Goal: Transaction & Acquisition: Obtain resource

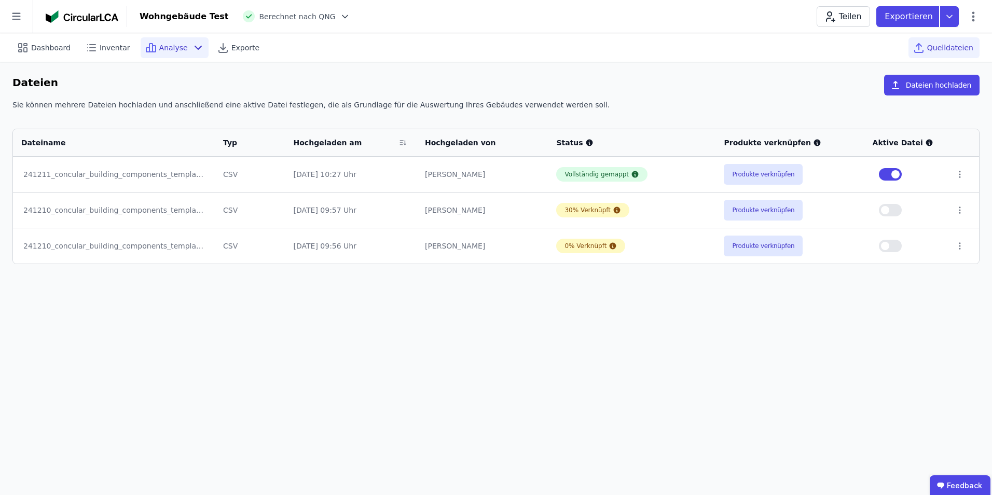
click at [162, 46] on span "Analyse" at bounding box center [173, 48] width 29 height 10
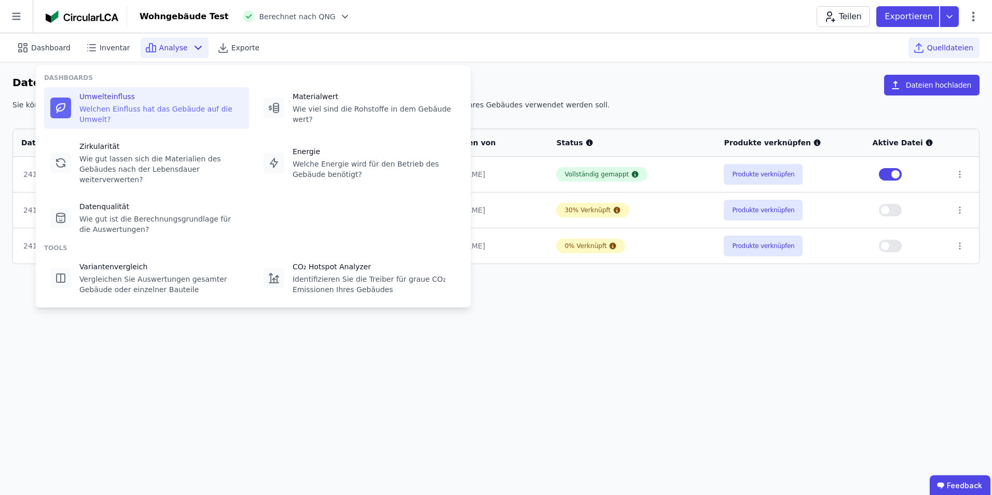
click at [124, 98] on div "Umwelteinfluss" at bounding box center [160, 96] width 163 height 10
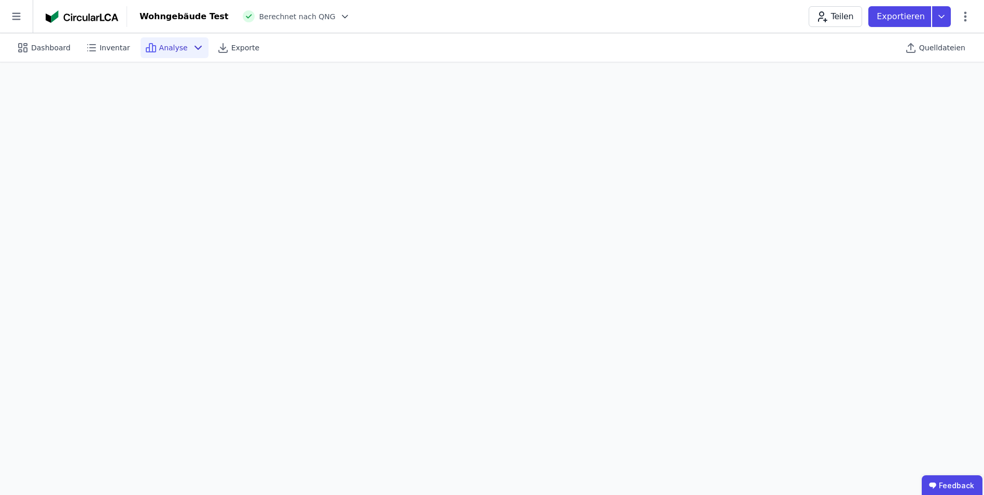
click at [336, 13] on div at bounding box center [343, 16] width 15 height 10
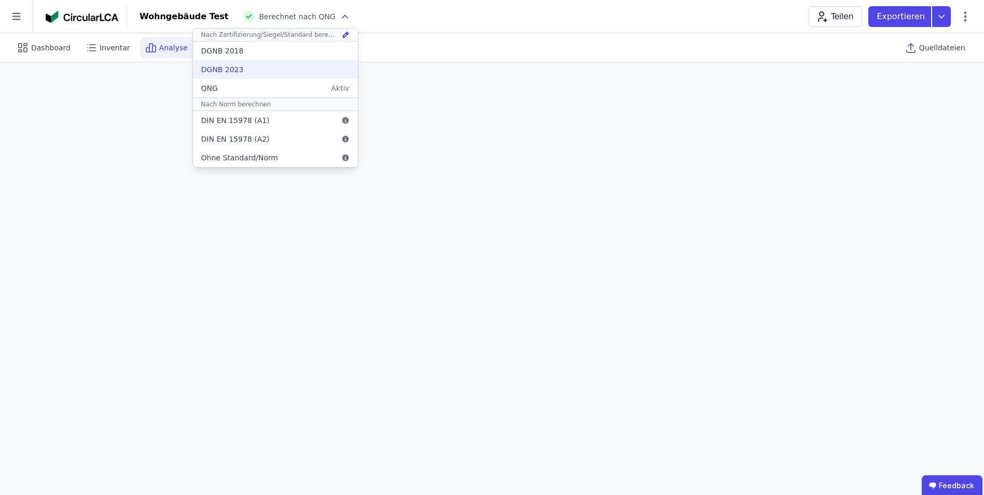
click at [201, 68] on div "DGNB 2023" at bounding box center [222, 69] width 43 height 10
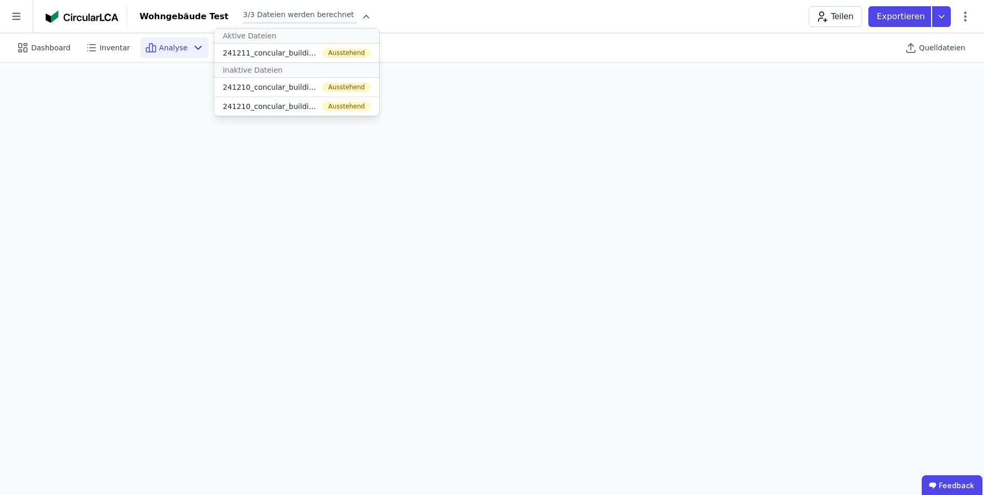
click at [571, 61] on div "Dashboard Inventar Analyse Exporte Quelldateien" at bounding box center [491, 47] width 959 height 29
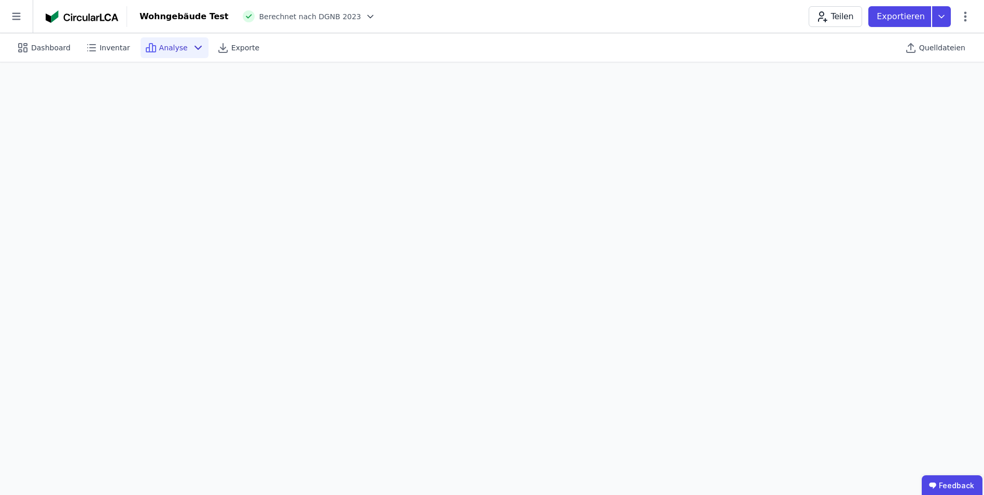
click at [300, 18] on span "Berechnet nach DGNB 2023" at bounding box center [310, 16] width 102 height 10
click at [365, 16] on icon at bounding box center [370, 16] width 10 height 10
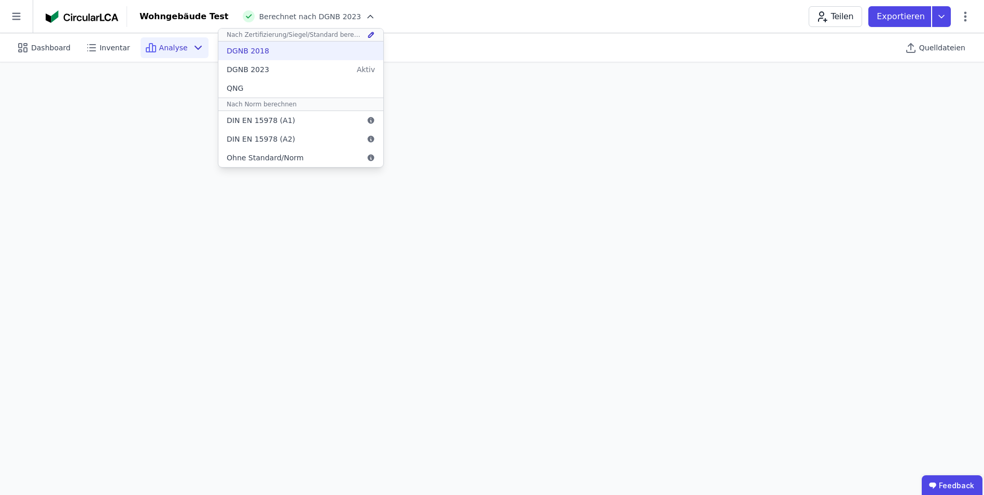
click at [229, 52] on div "DGNB 2018" at bounding box center [248, 51] width 43 height 10
click at [937, 49] on span "Quelldateien" at bounding box center [942, 48] width 46 height 10
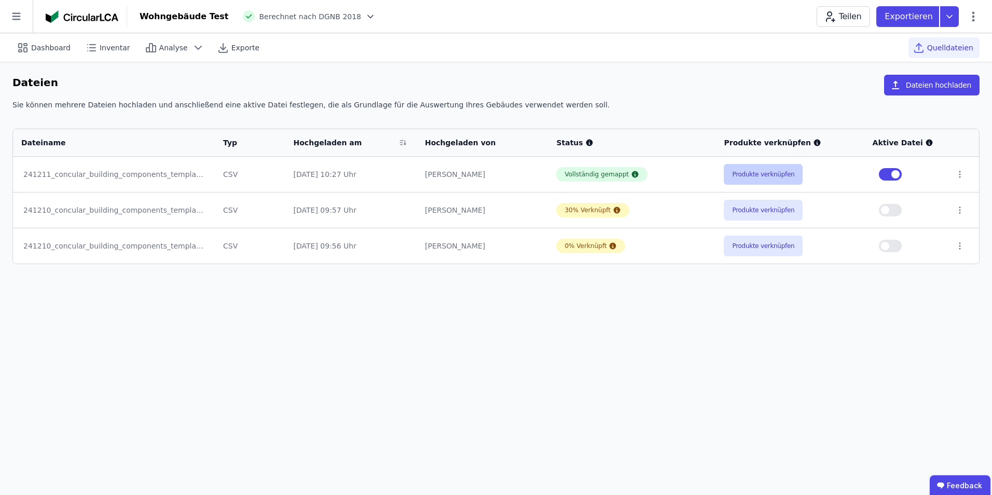
click at [761, 177] on button "Produkte verknüpfen" at bounding box center [762, 174] width 79 height 21
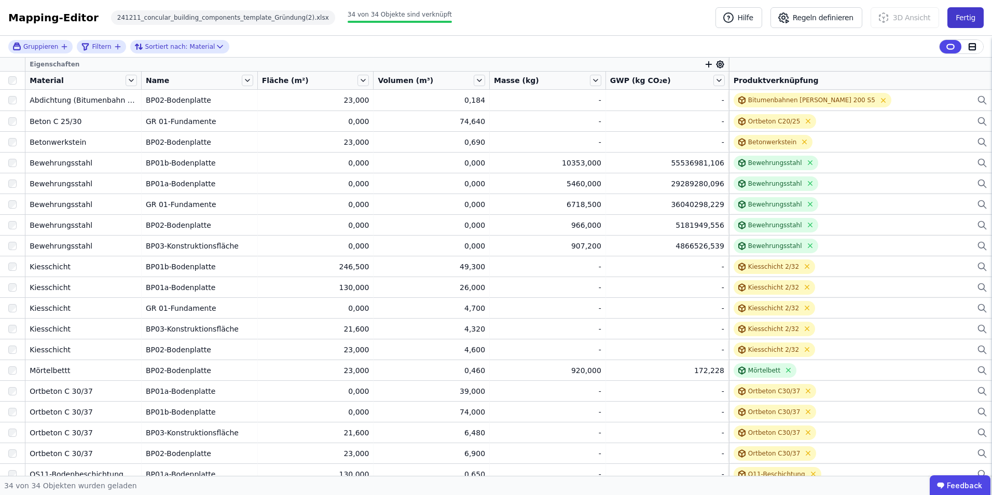
click at [961, 22] on button "Fertig" at bounding box center [965, 17] width 36 height 21
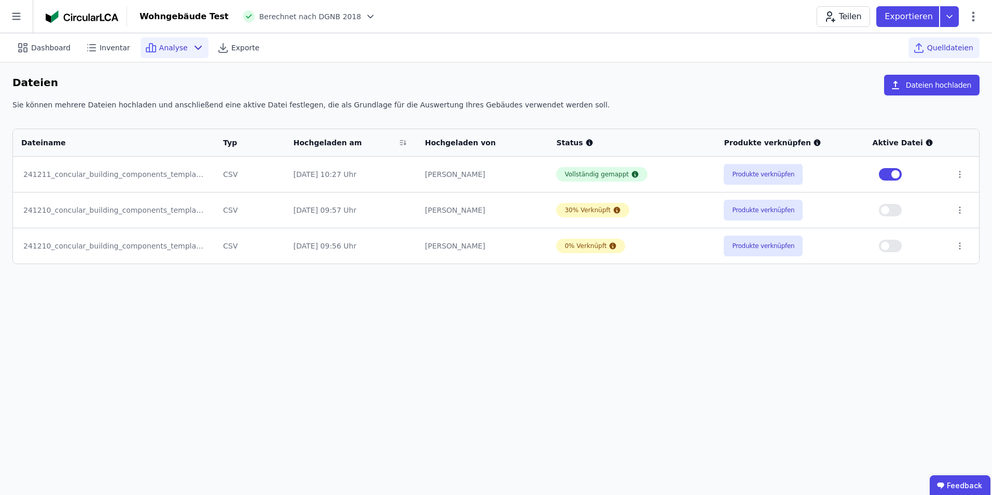
click at [166, 49] on span "Analyse" at bounding box center [173, 48] width 29 height 10
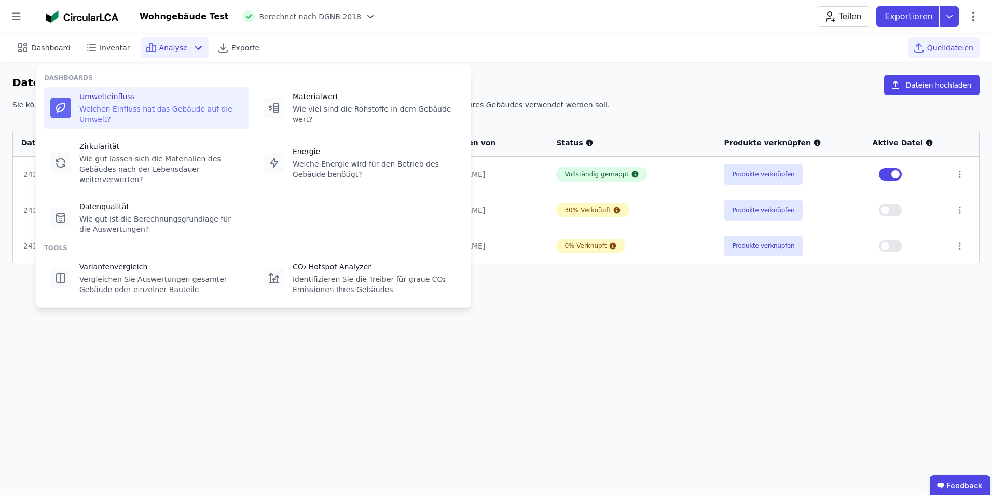
click at [109, 97] on div "Umwelteinfluss" at bounding box center [160, 96] width 163 height 10
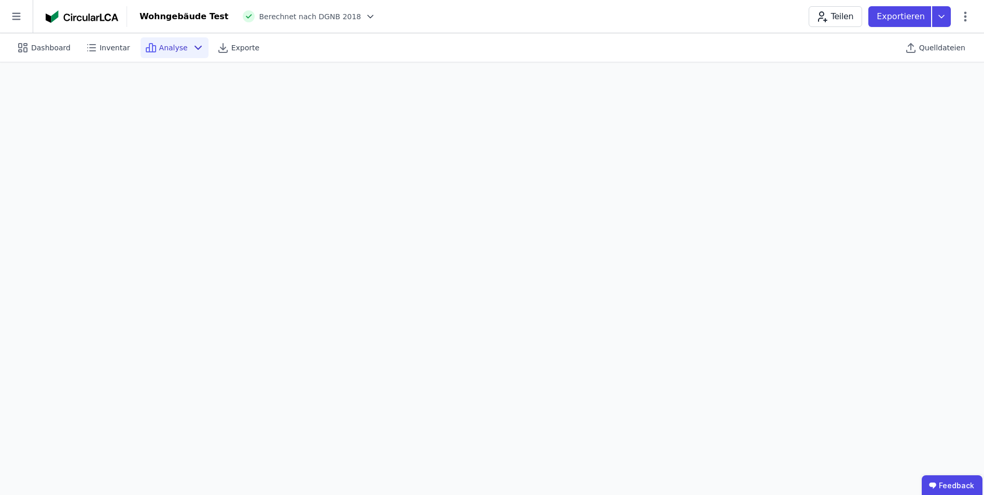
click at [274, 13] on span "Berechnet nach DGNB 2018" at bounding box center [310, 16] width 102 height 10
click at [365, 17] on icon at bounding box center [370, 16] width 10 height 10
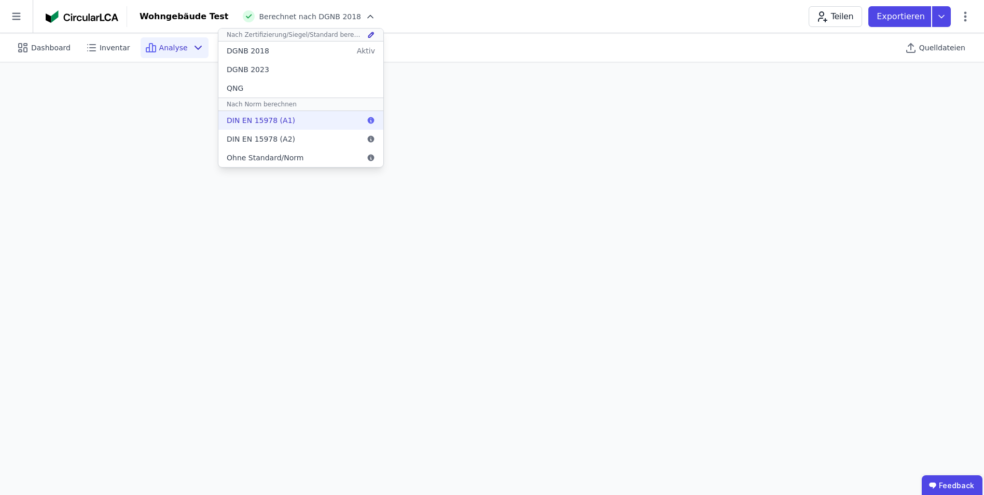
click at [227, 122] on span "DIN EN 15978 (A1)" at bounding box center [261, 120] width 68 height 10
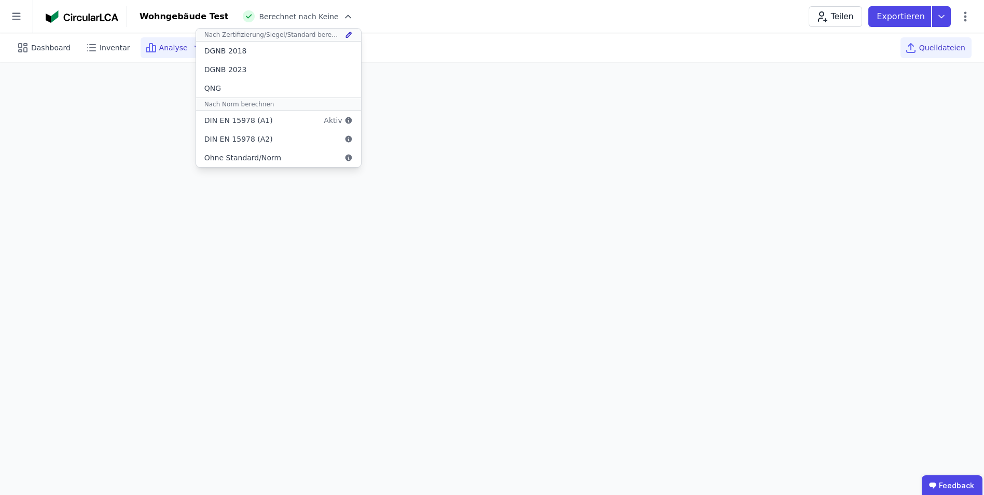
click at [946, 47] on span "Quelldateien" at bounding box center [942, 48] width 46 height 10
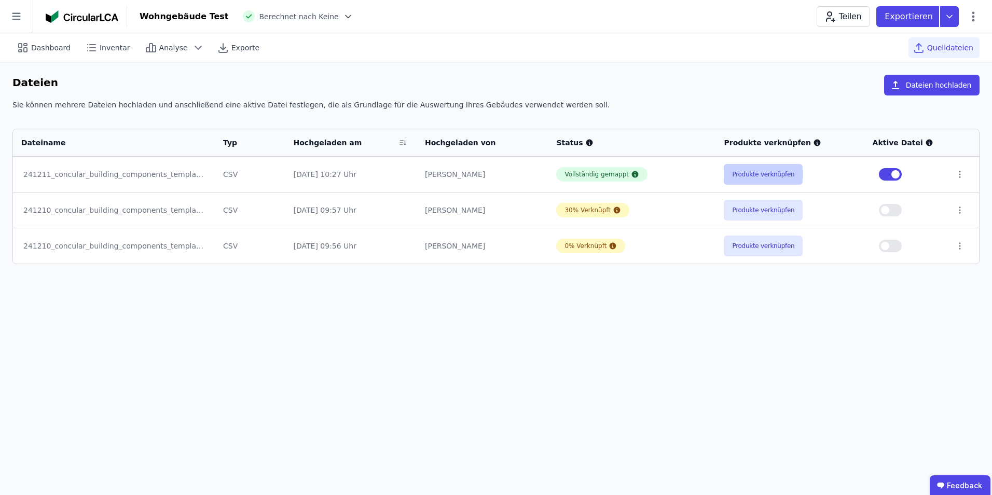
click at [746, 179] on button "Produkte verknüpfen" at bounding box center [762, 174] width 79 height 21
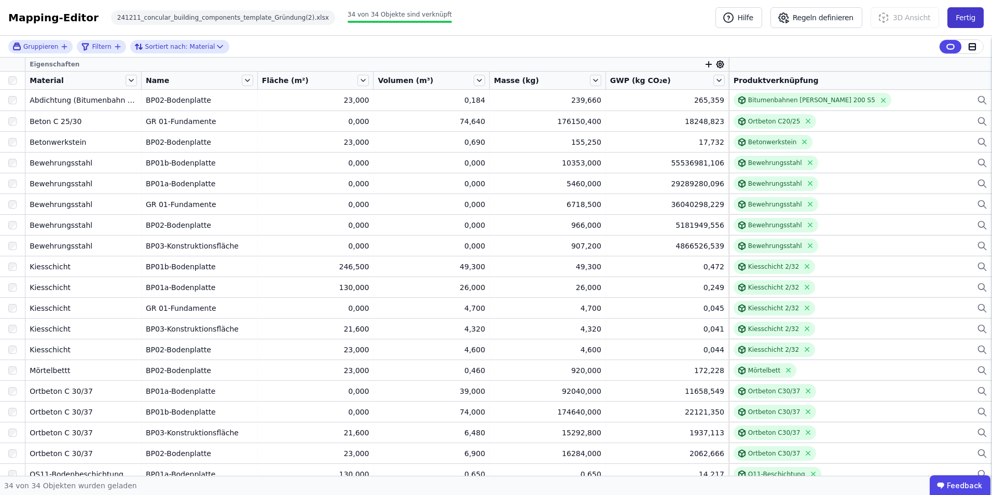
click at [970, 19] on button "Fertig" at bounding box center [965, 17] width 36 height 21
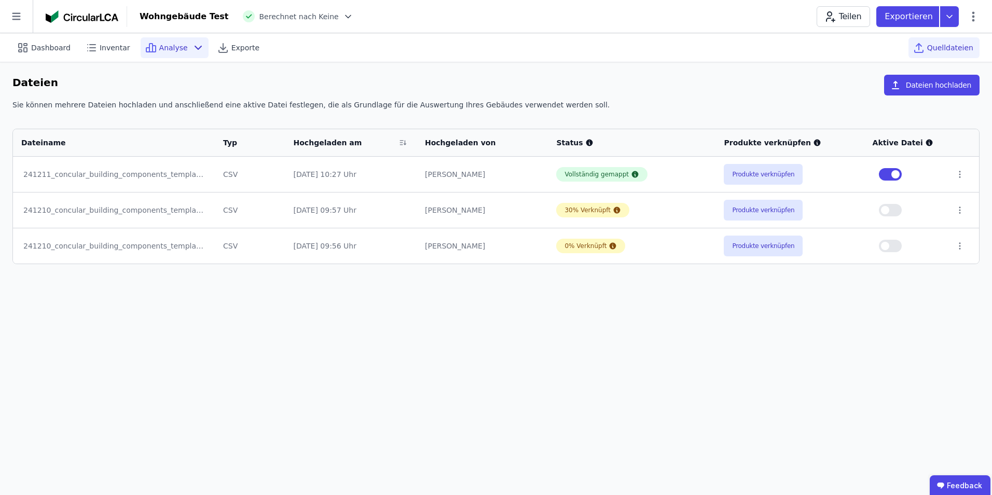
click at [162, 43] on span "Analyse" at bounding box center [173, 48] width 29 height 10
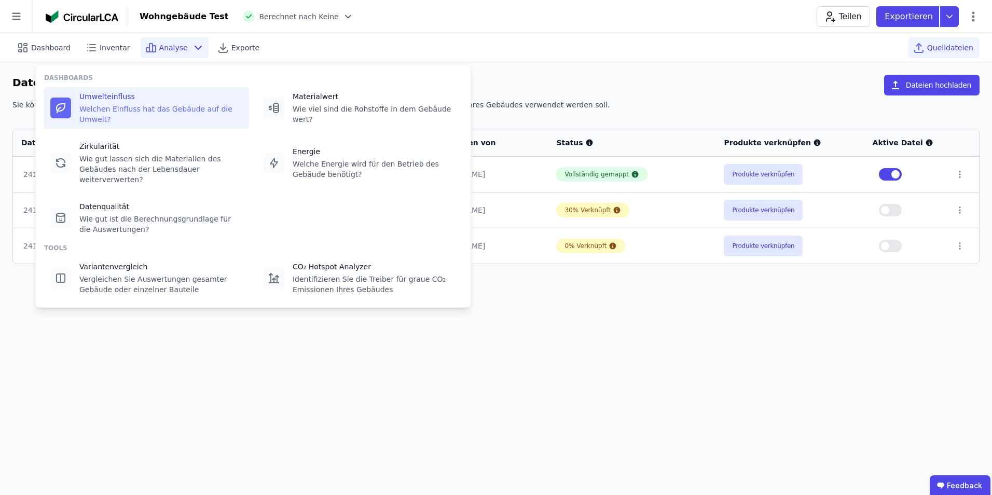
click at [108, 103] on div "Umwelteinfluss Welchen Einfluss hat das Gebäude auf die Umwelt?" at bounding box center [160, 107] width 163 height 33
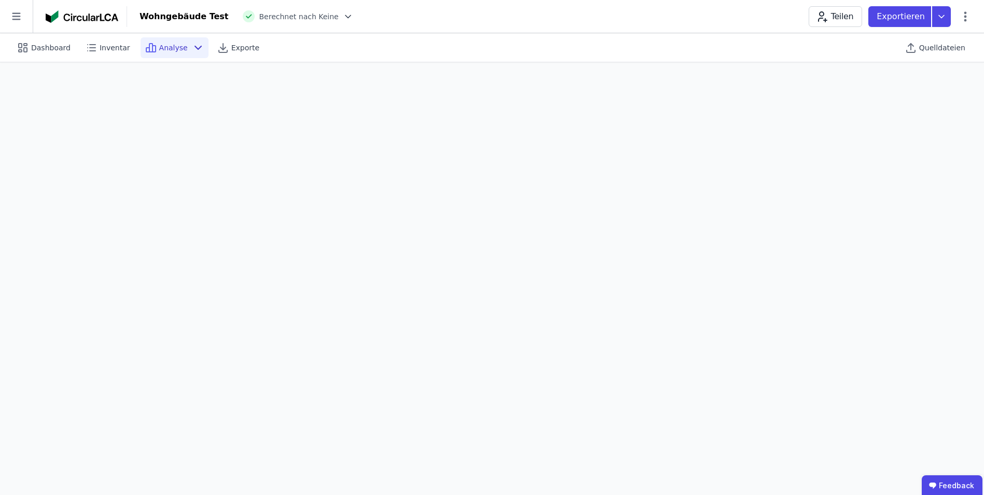
click at [286, 20] on span "Berechnet nach Keine" at bounding box center [298, 16] width 79 height 10
click at [343, 16] on icon at bounding box center [348, 16] width 10 height 10
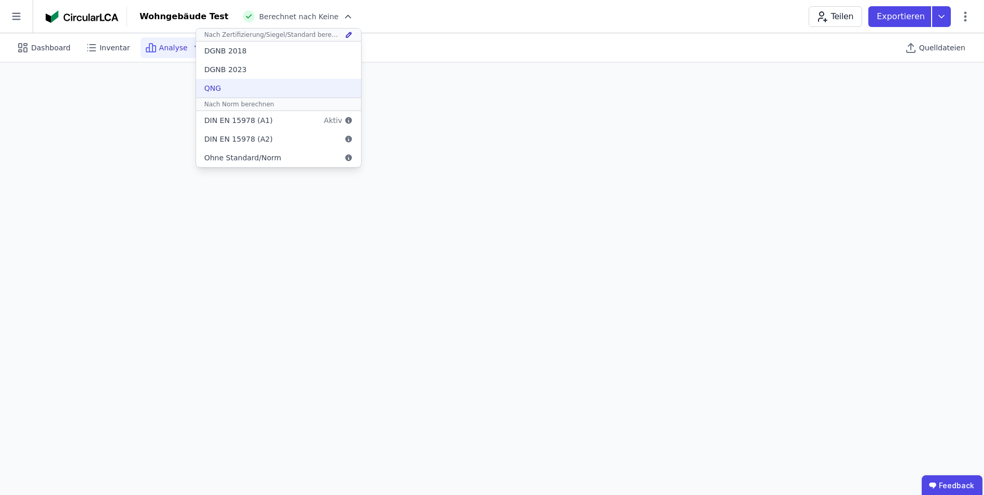
click at [204, 89] on div "QNG" at bounding box center [212, 88] width 17 height 10
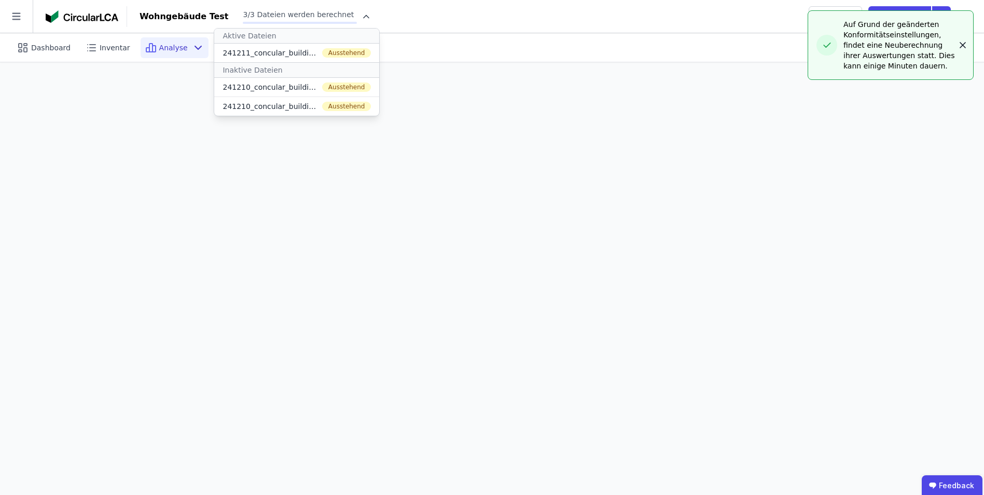
click at [963, 45] on icon "button" at bounding box center [962, 45] width 5 height 5
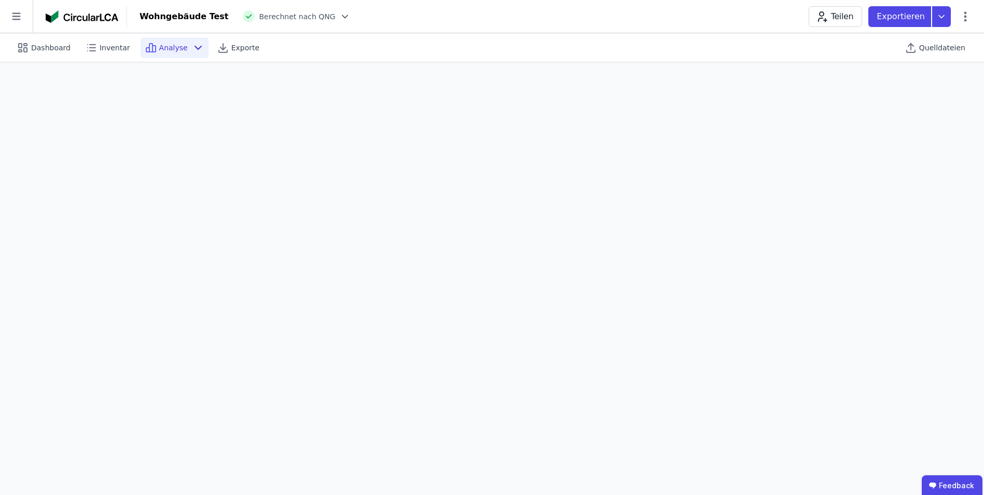
click at [294, 16] on span "Berechnet nach QNG" at bounding box center [297, 16] width 76 height 10
click at [340, 18] on icon at bounding box center [345, 16] width 10 height 10
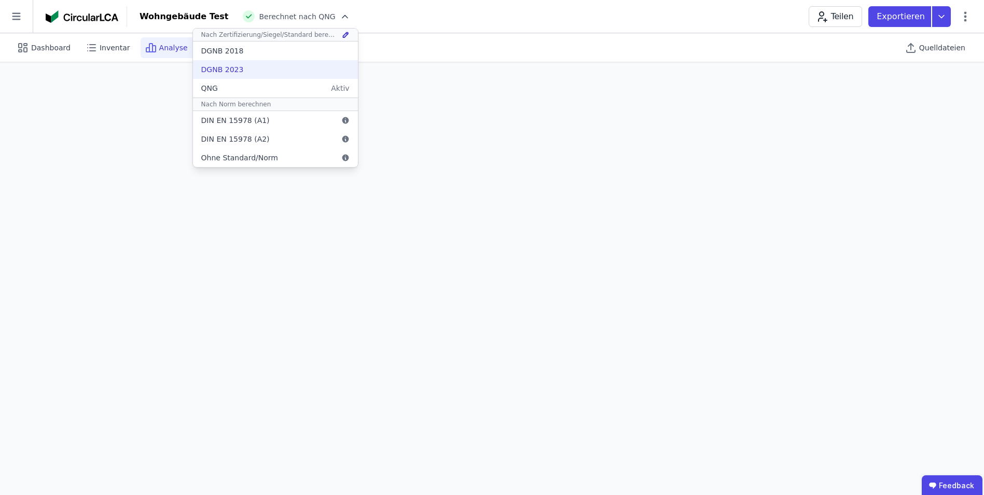
click at [204, 72] on div "DGNB 2023" at bounding box center [222, 69] width 43 height 10
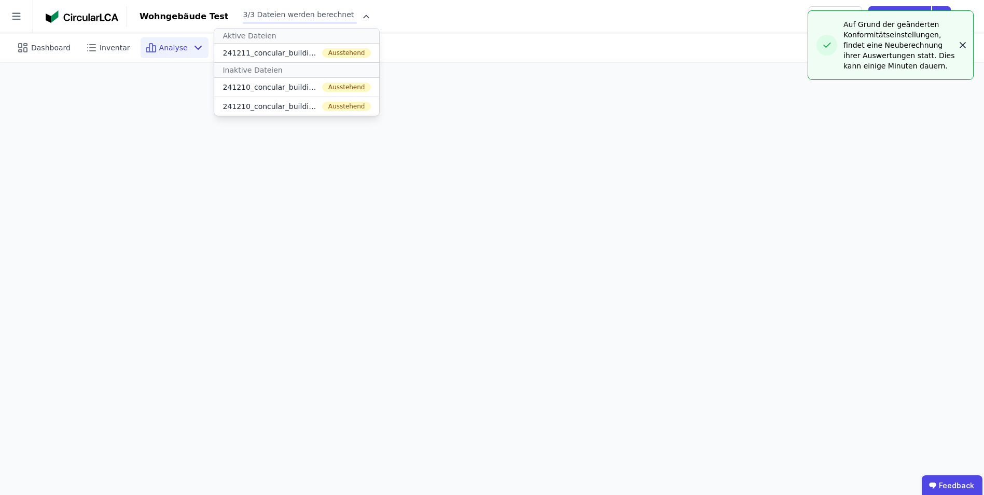
click at [964, 47] on icon "button" at bounding box center [962, 45] width 5 height 5
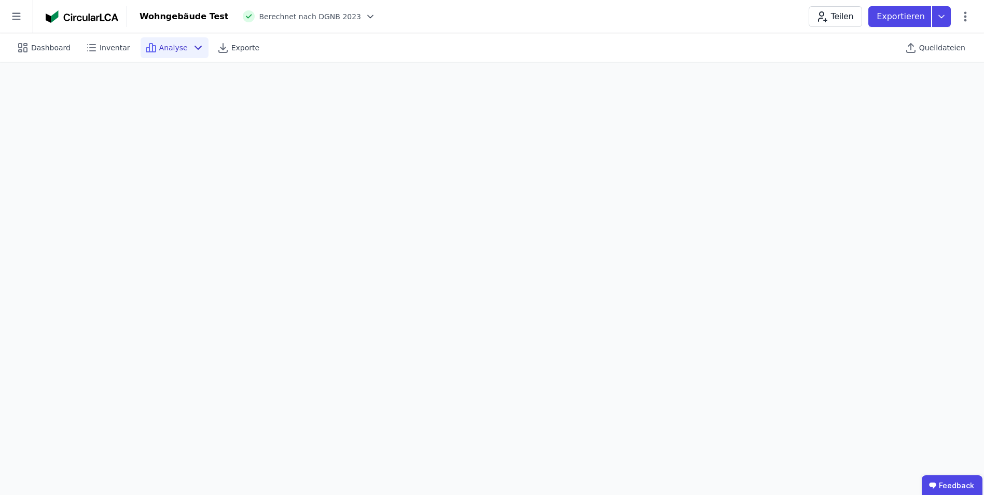
click at [298, 17] on span "Berechnet nach DGNB 2023" at bounding box center [310, 16] width 102 height 10
click at [368, 15] on icon at bounding box center [370, 16] width 5 height 3
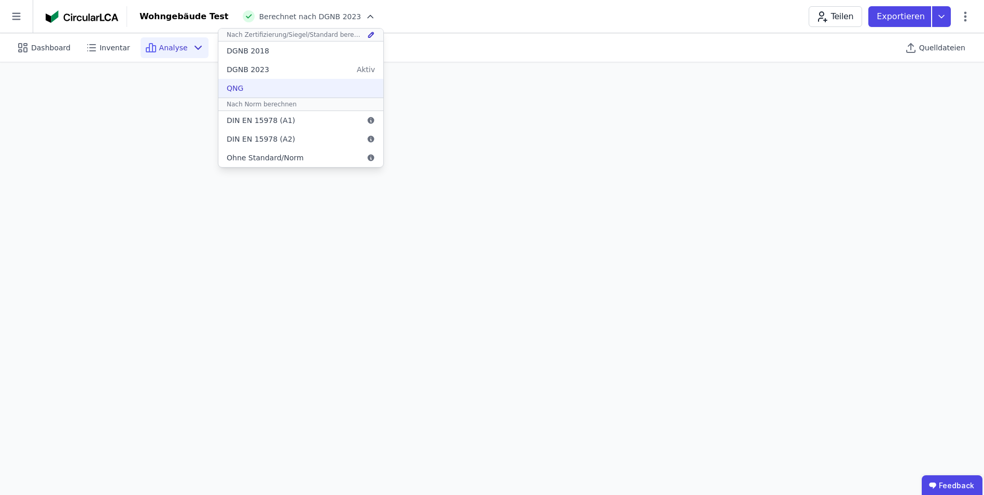
click at [224, 85] on div "QNG" at bounding box center [300, 88] width 165 height 19
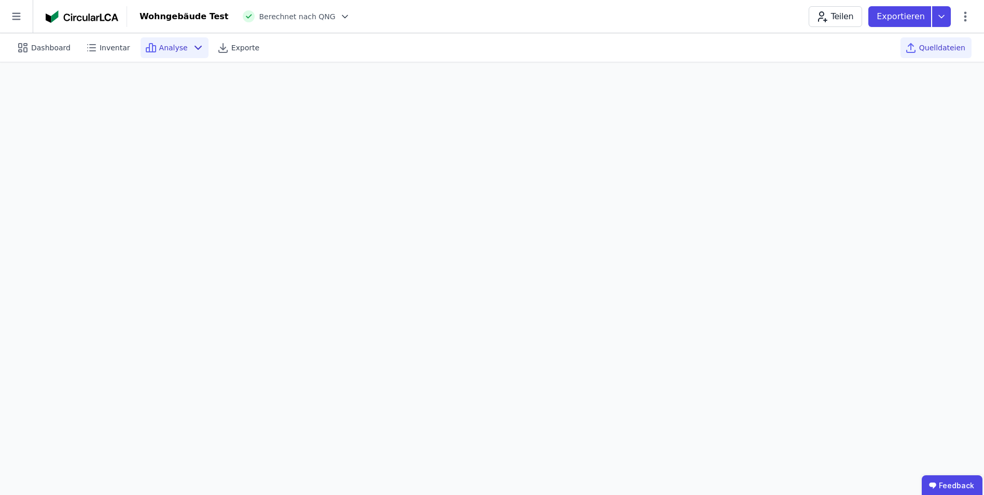
click at [936, 47] on span "Quelldateien" at bounding box center [942, 48] width 46 height 10
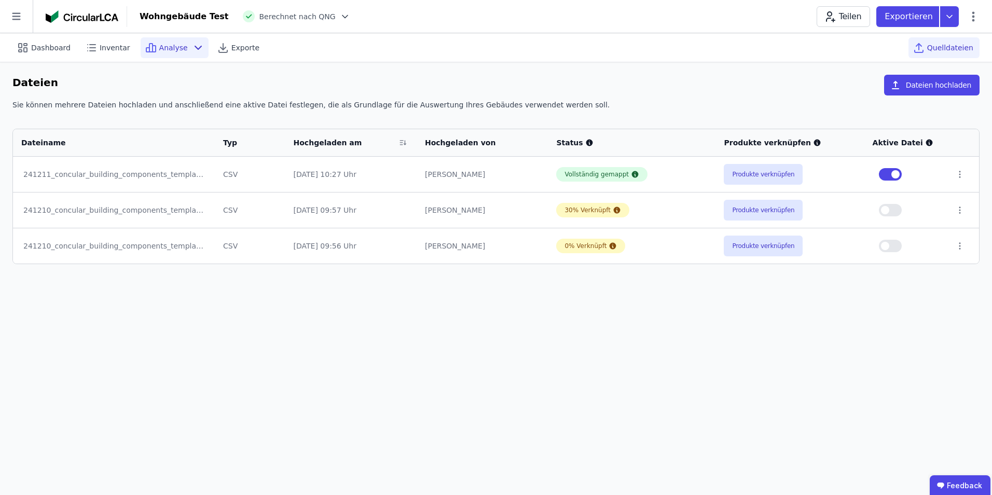
click at [159, 51] on span "Analyse" at bounding box center [173, 48] width 29 height 10
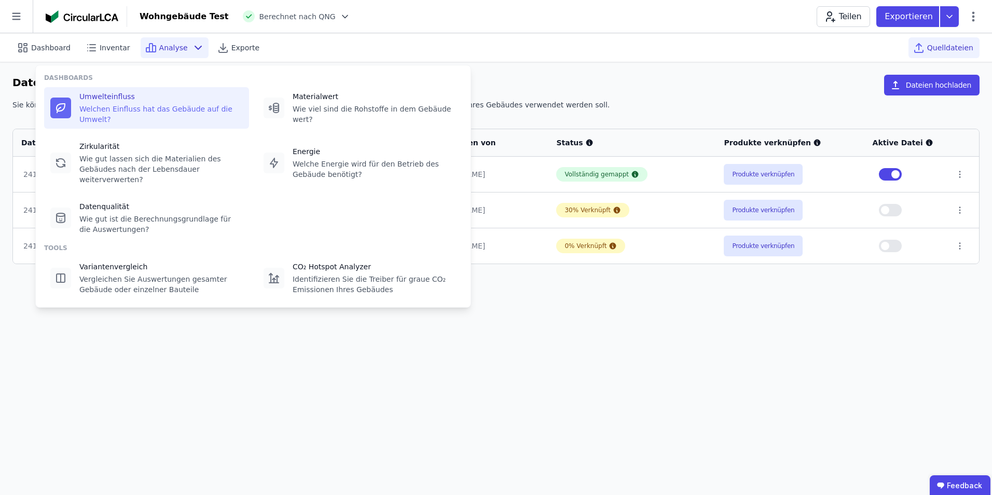
click at [140, 99] on div "Umwelteinfluss" at bounding box center [160, 96] width 163 height 10
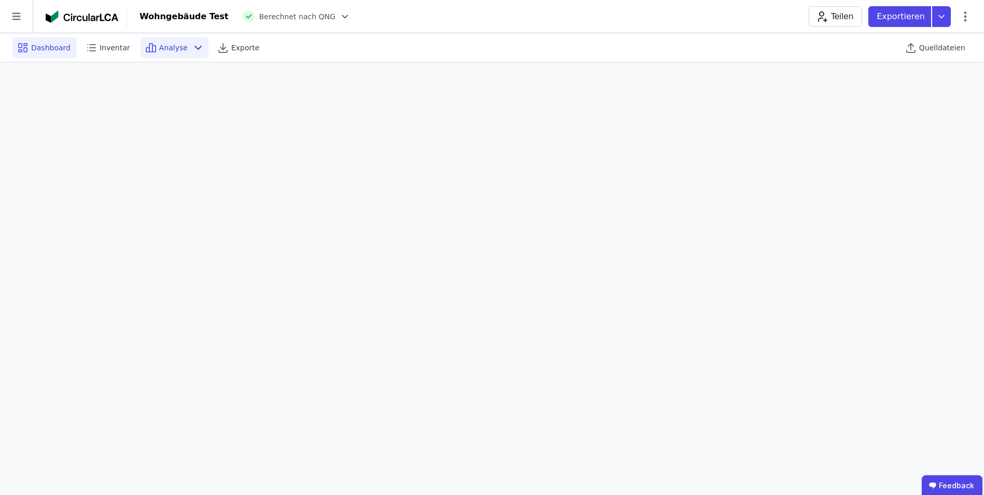
click at [36, 45] on span "Dashboard" at bounding box center [50, 48] width 39 height 10
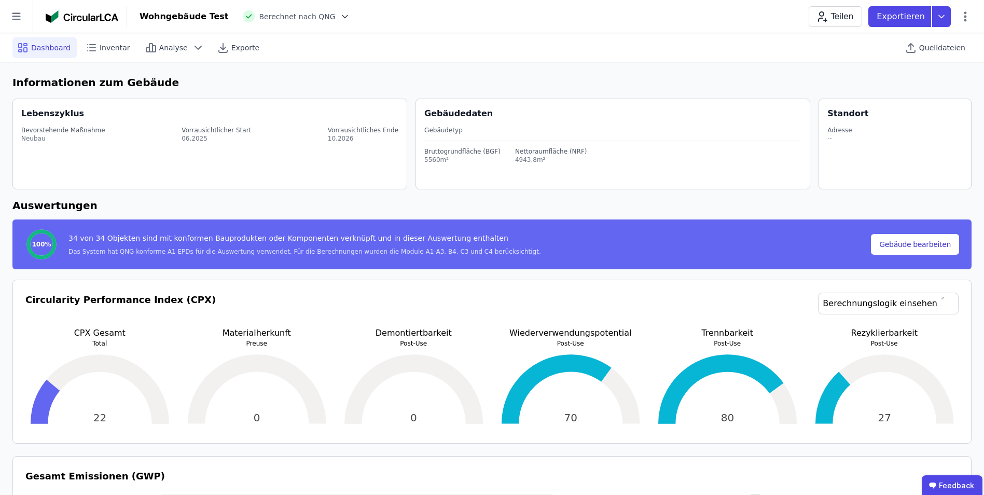
click at [435, 165] on div "Gebäudedaten Gebäudetyp Bruttogrundfläche (BGF) 5560m² Nettoraumfläche (NRF) 49…" at bounding box center [616, 144] width 385 height 90
click at [14, 18] on icon at bounding box center [16, 16] width 33 height 33
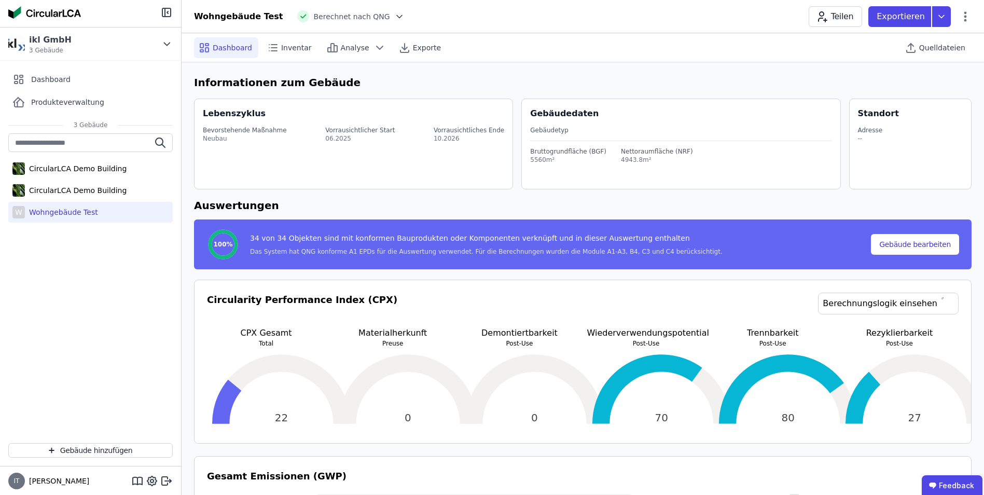
click at [58, 213] on div "Wohngebäude Test" at bounding box center [61, 212] width 73 height 10
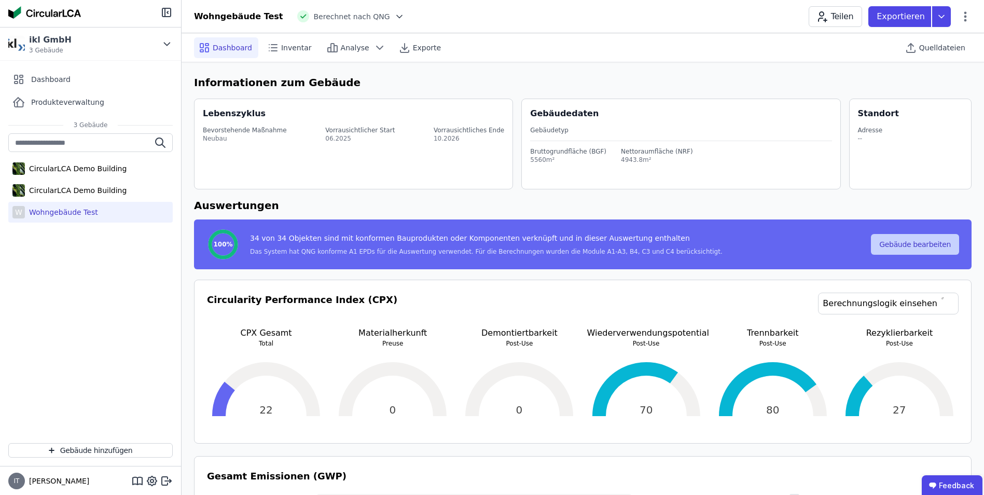
click at [923, 246] on button "Gebäude bearbeiten" at bounding box center [915, 244] width 88 height 21
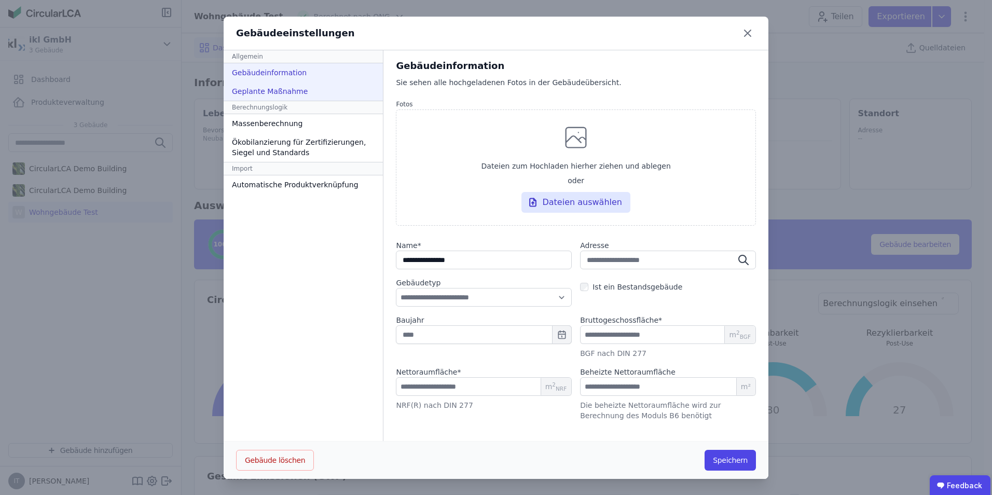
click at [267, 92] on div "Geplante Maßnahme" at bounding box center [303, 91] width 159 height 19
select select "*"
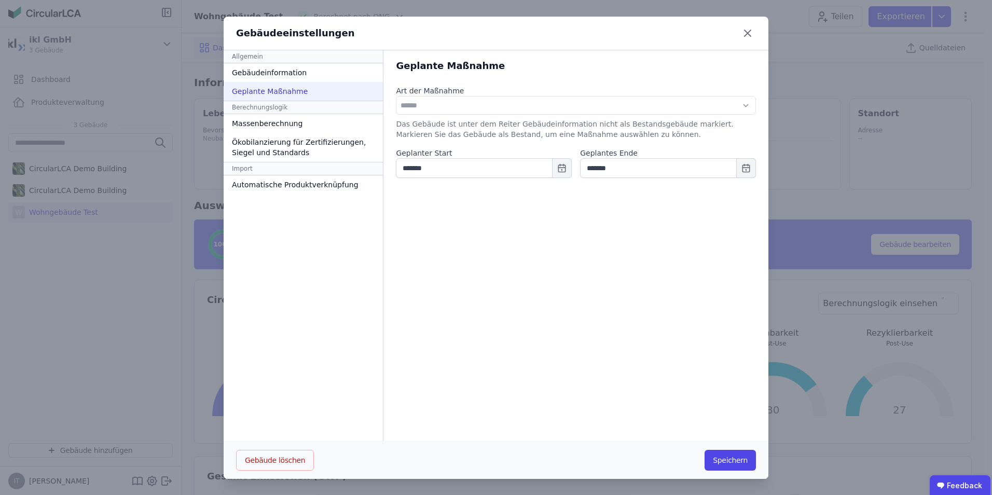
click at [248, 109] on div "Berechnungslogik" at bounding box center [303, 107] width 159 height 13
click at [255, 125] on div "Massenberechnung" at bounding box center [303, 123] width 159 height 19
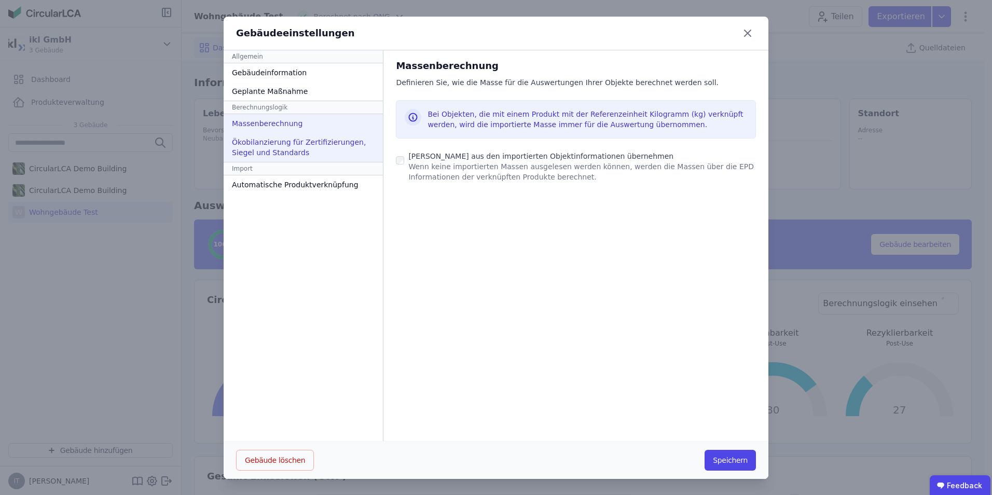
click at [243, 151] on div "Ökobilanzierung für Zertifizierungen, Siegel und Standards" at bounding box center [303, 147] width 159 height 29
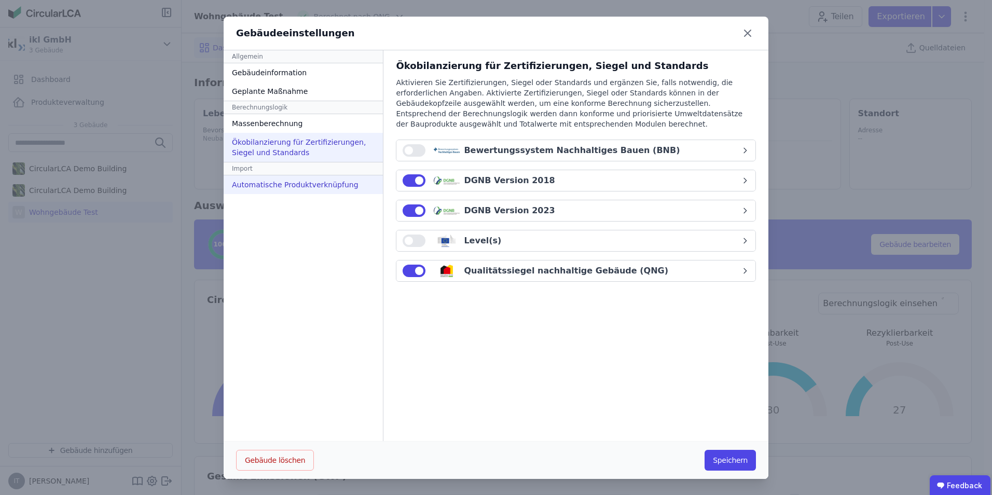
click at [242, 186] on div "Automatische Produktverknüpfung" at bounding box center [303, 184] width 159 height 19
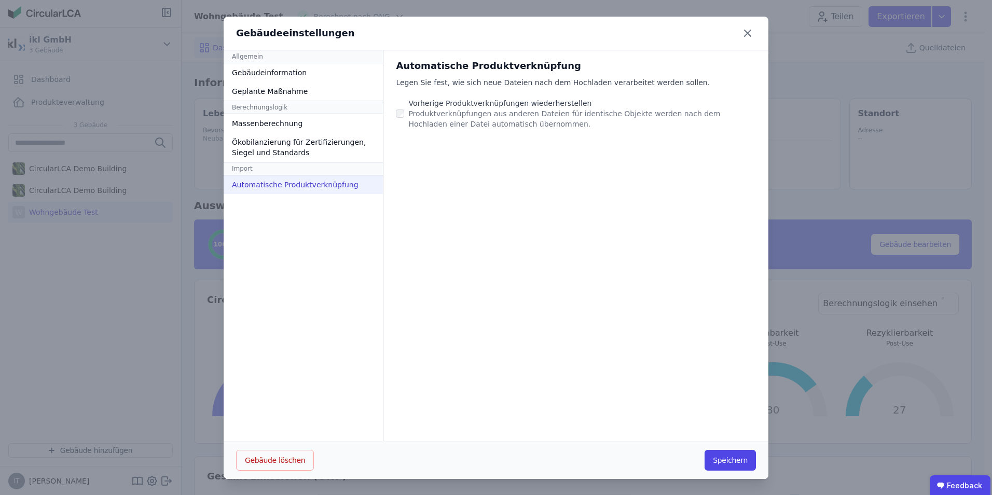
click at [243, 166] on div "Import" at bounding box center [303, 168] width 159 height 13
click at [263, 253] on div "Allgemein Gebäudeinformation Geplante Maßnahme Berechnungslogik Massenberechnun…" at bounding box center [304, 245] width 160 height 391
click at [268, 297] on div "Allgemein Gebäudeinformation Geplante Maßnahme Berechnungslogik Massenberechnun…" at bounding box center [304, 245] width 160 height 391
click at [733, 462] on button "Speichern" at bounding box center [729, 460] width 51 height 21
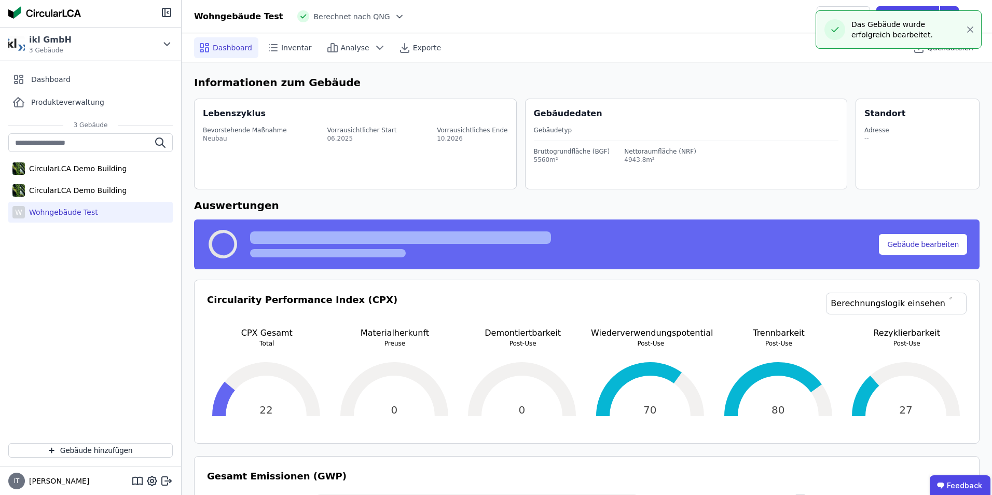
click at [741, 31] on header "Wohngebäude Test Berechnet nach QNG Teilen Exportieren" at bounding box center [587, 16] width 810 height 33
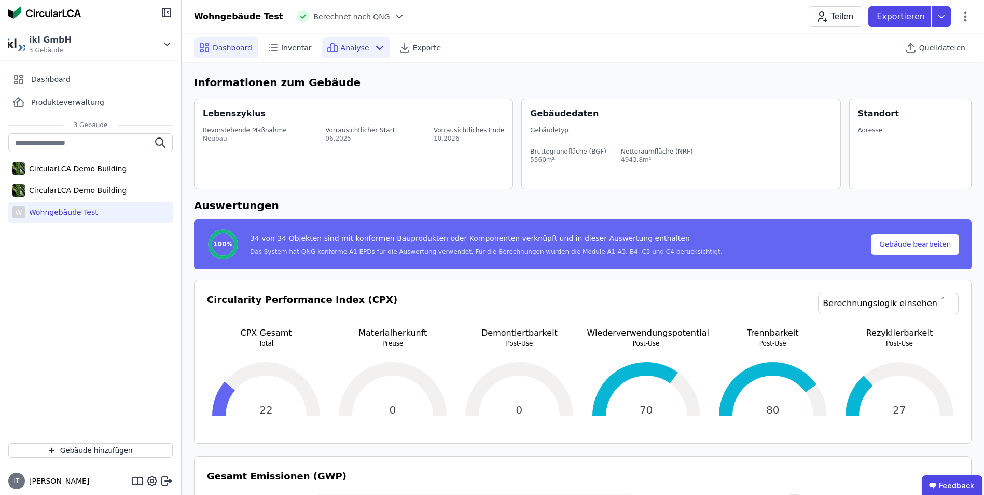
click at [342, 48] on span "Analyse" at bounding box center [355, 48] width 29 height 10
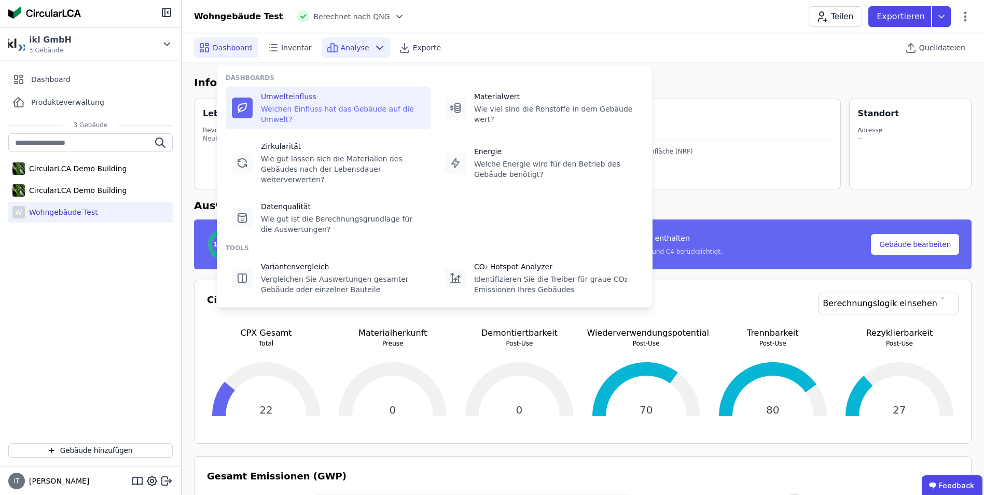
click at [298, 105] on div "Welchen Einfluss hat das Gebäude auf die Umwelt?" at bounding box center [342, 114] width 163 height 21
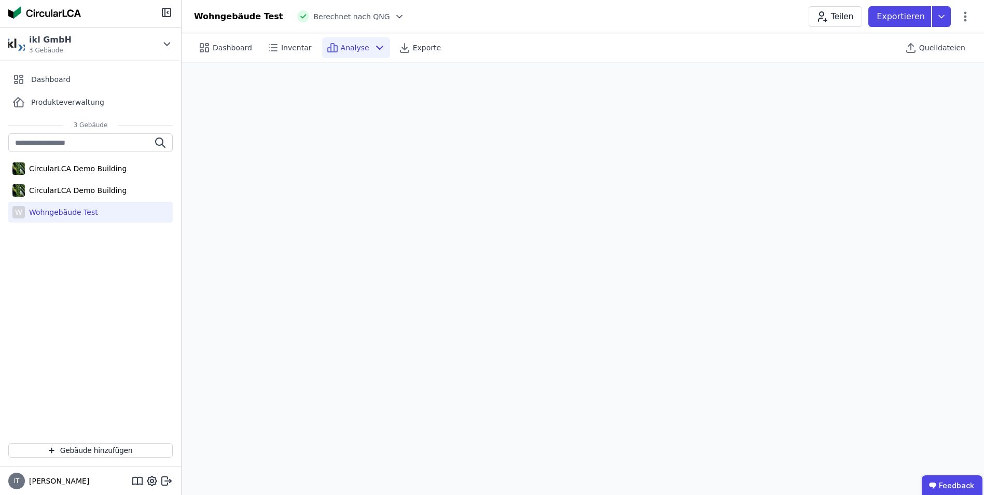
click at [84, 214] on div "Wohngebäude Test" at bounding box center [61, 212] width 73 height 10
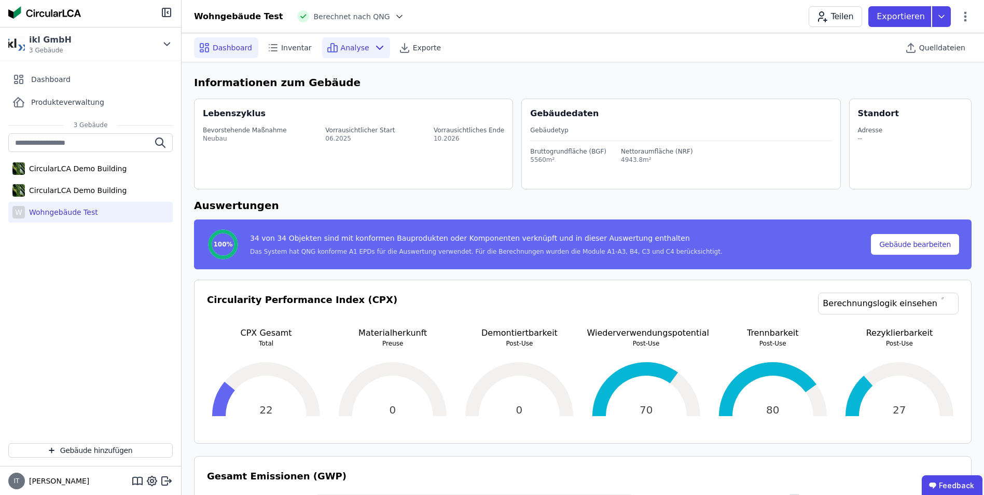
click at [355, 48] on span "Analyse" at bounding box center [355, 48] width 29 height 10
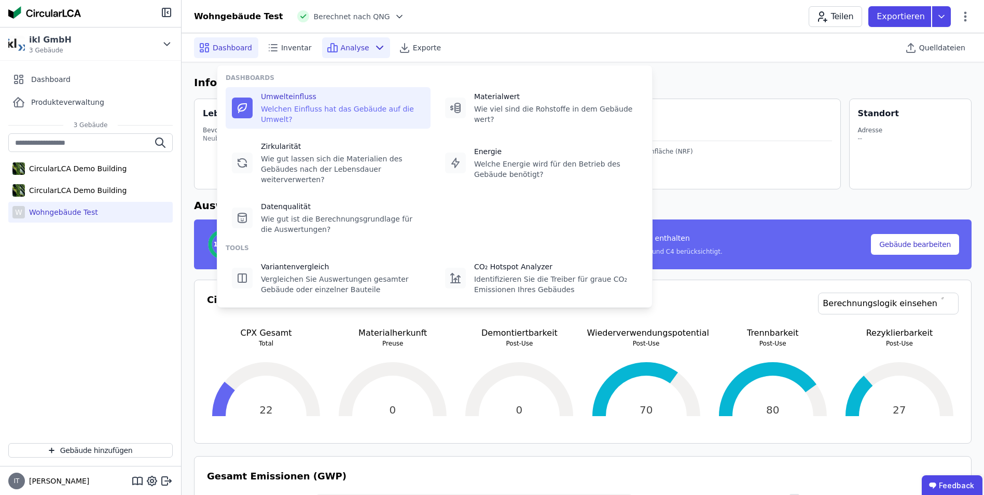
click at [297, 97] on div "Umwelteinfluss" at bounding box center [342, 96] width 163 height 10
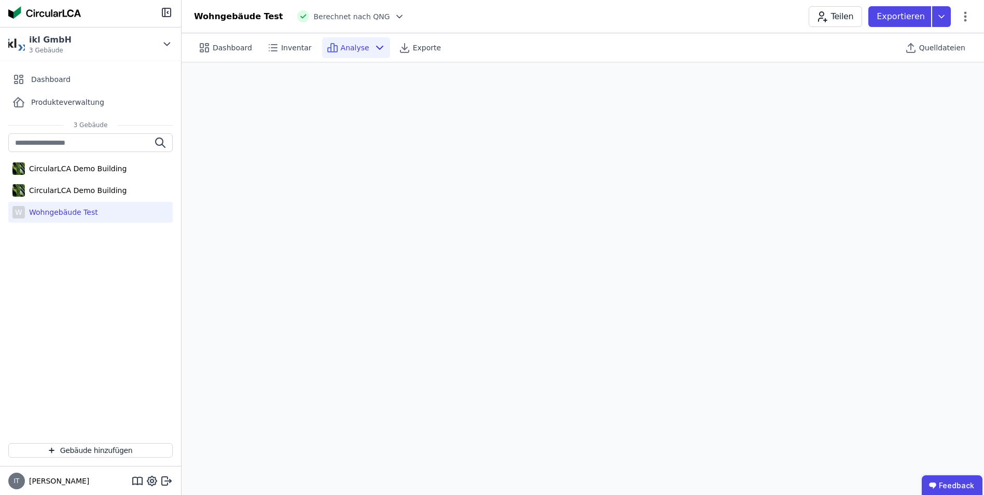
click at [58, 214] on div "Wohngebäude Test" at bounding box center [61, 212] width 73 height 10
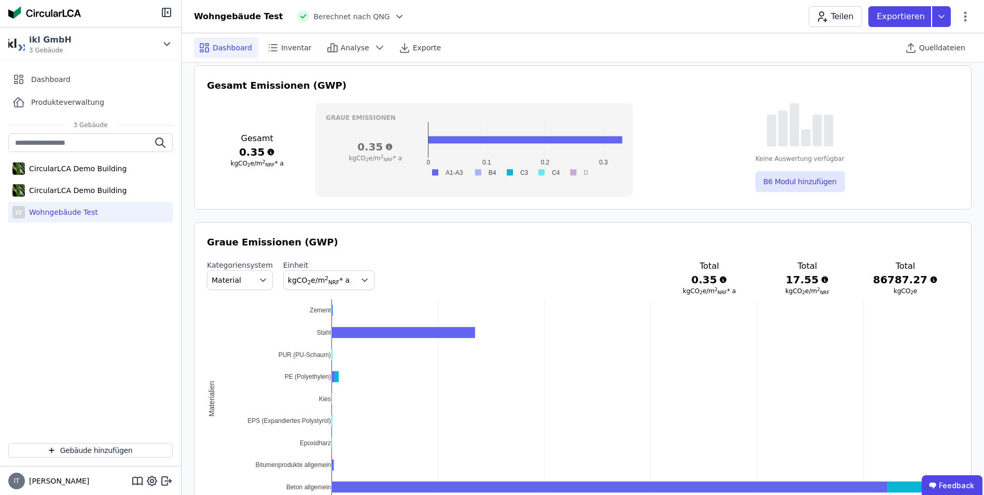
scroll to position [206, 0]
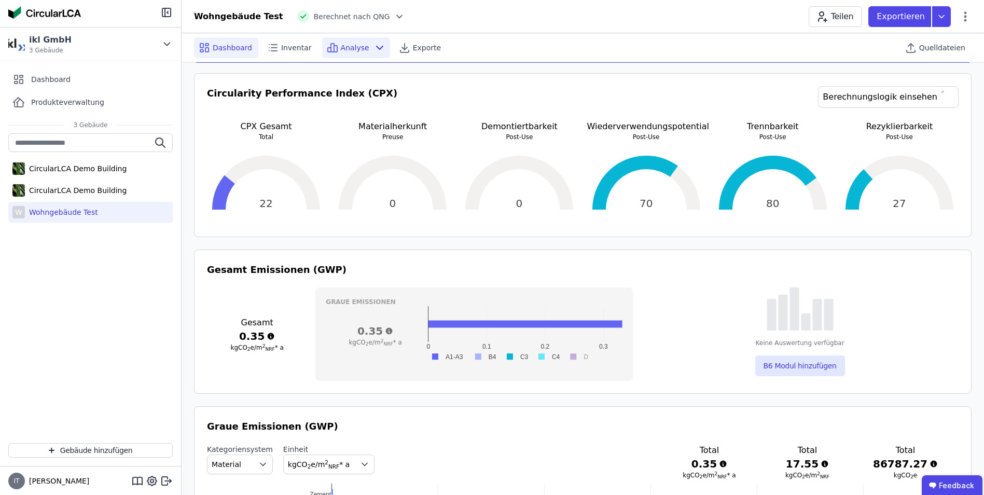
click at [343, 45] on span "Analyse" at bounding box center [355, 48] width 29 height 10
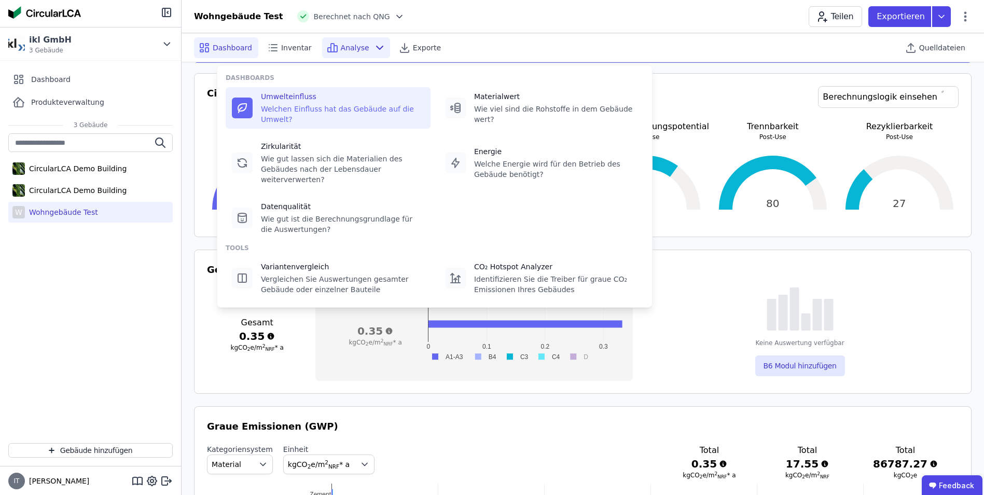
click at [300, 99] on div "Umwelteinfluss" at bounding box center [342, 96] width 163 height 10
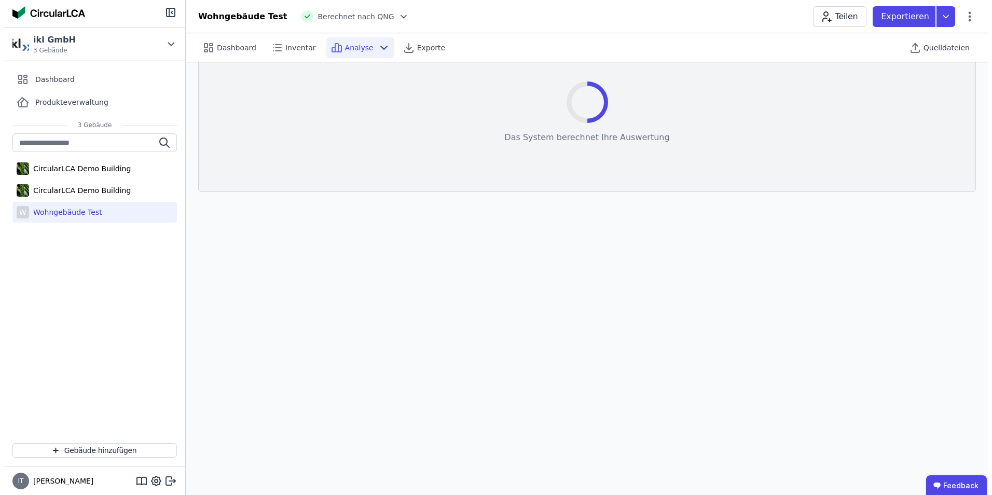
scroll to position [29, 0]
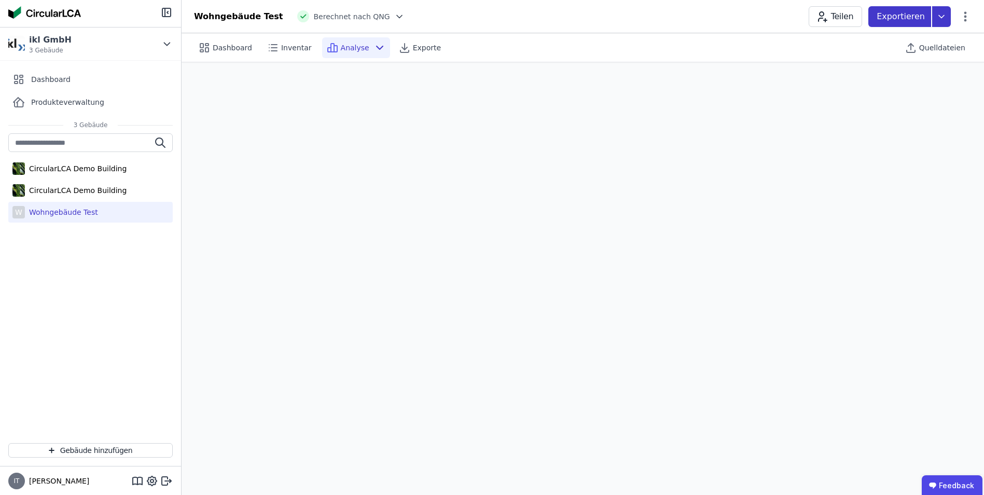
click at [904, 16] on p "Exportieren" at bounding box center [901, 16] width 50 height 12
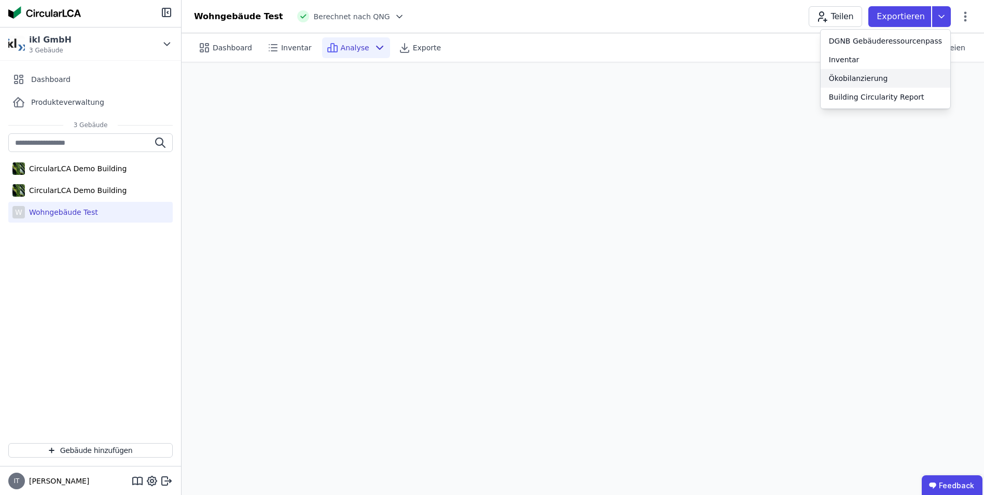
click at [871, 79] on div "Ökobilanzierung" at bounding box center [858, 78] width 59 height 10
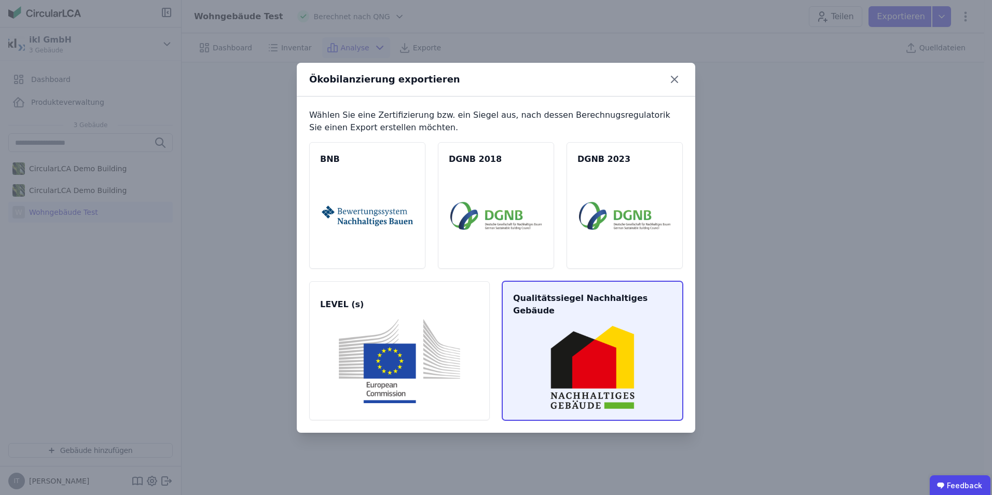
click at [585, 355] on img at bounding box center [592, 367] width 156 height 84
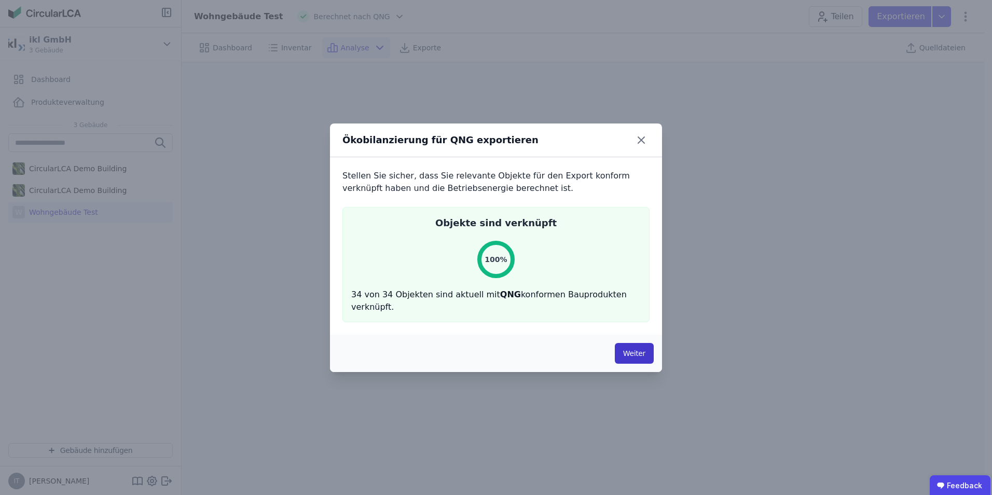
click at [634, 347] on button "Weiter" at bounding box center [634, 353] width 39 height 21
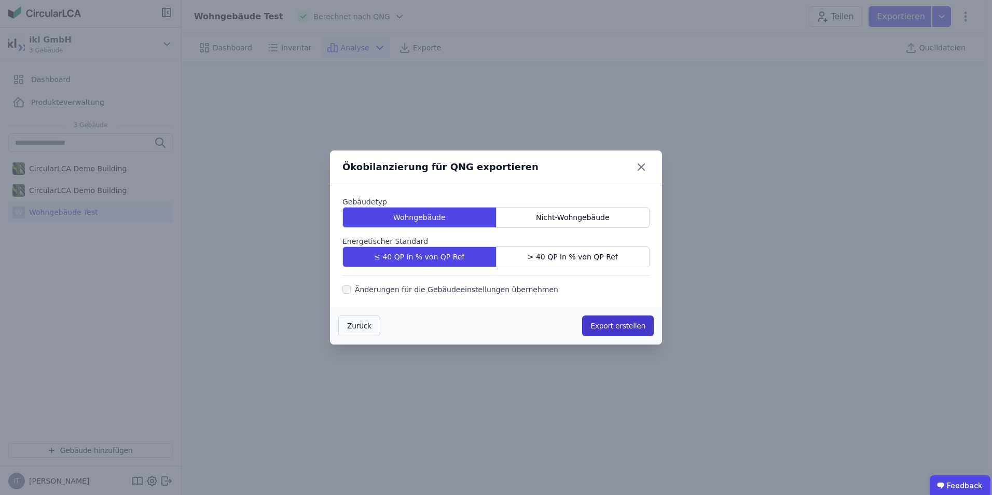
click at [612, 330] on button "Export erstellen" at bounding box center [618, 325] width 72 height 21
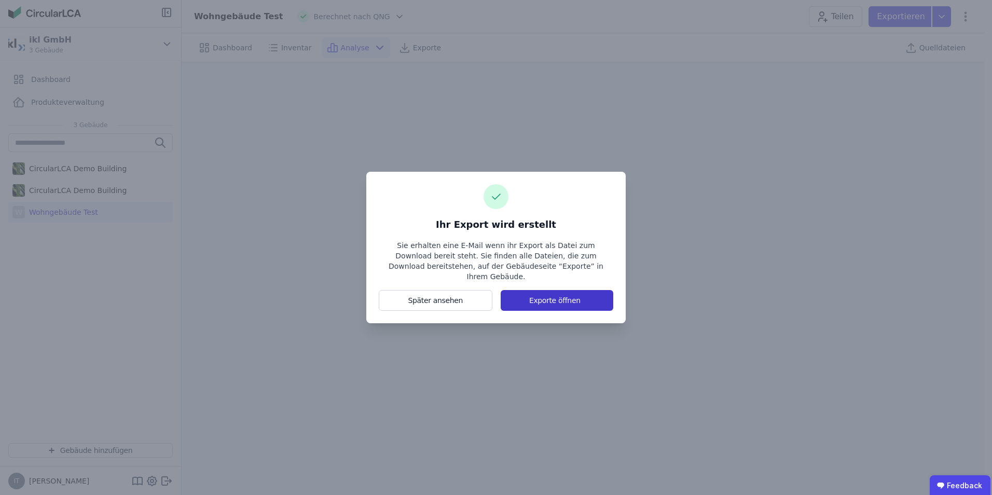
click at [542, 294] on button "Exporte öffnen" at bounding box center [556, 300] width 113 height 21
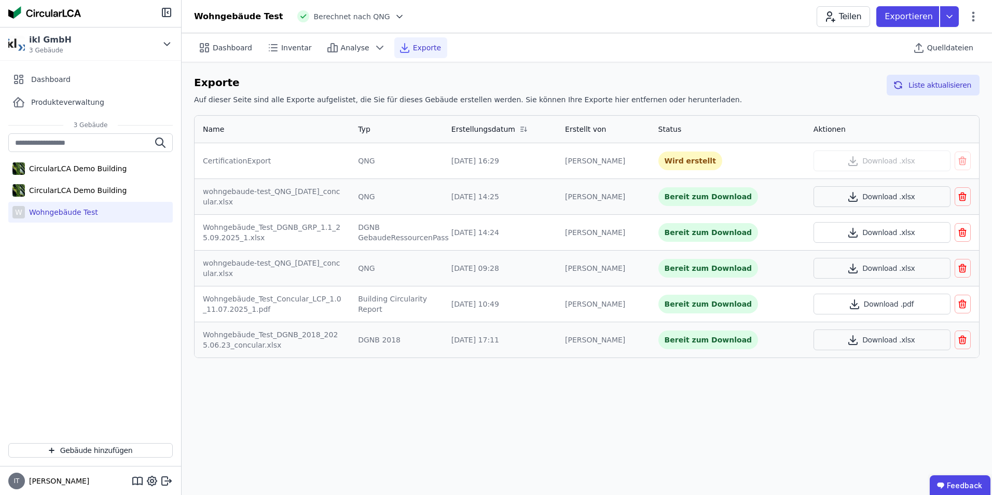
click at [642, 387] on div "Dashboard Inventar Analyse Exporte Quelldateien Exporte Auf dieser Seite sind a…" at bounding box center [587, 264] width 810 height 462
click at [465, 415] on div "Dashboard Inventar Analyse Exporte Quelldateien Exporte Auf dieser Seite sind a…" at bounding box center [587, 264] width 810 height 462
click at [924, 113] on div "Exporte Auf dieser Seite sind alle Exporte aufgelistet, die Sie für dieses Gebä…" at bounding box center [587, 216] width 810 height 308
click at [924, 81] on button "Liste aktualisieren" at bounding box center [932, 85] width 93 height 21
click at [705, 157] on div "Bereit zum Download" at bounding box center [708, 160] width 100 height 19
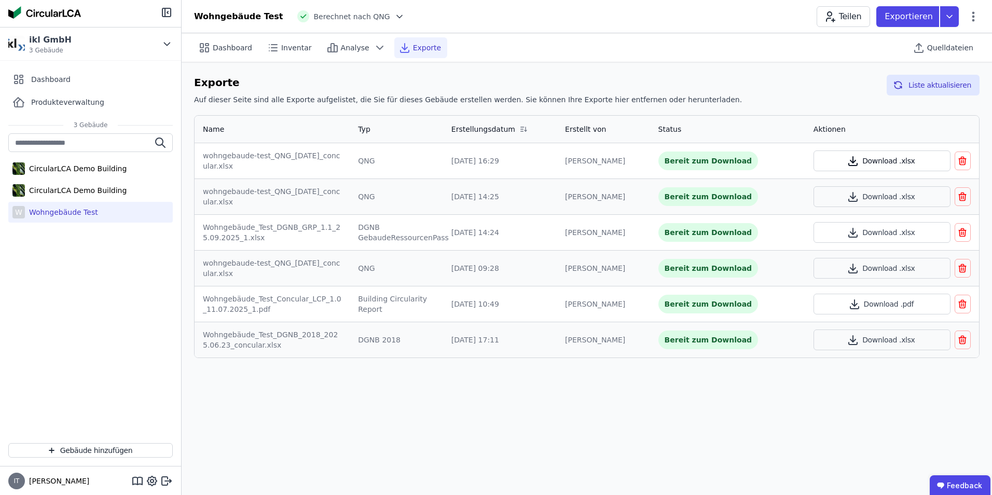
click at [883, 161] on button "Download .xlsx" at bounding box center [881, 160] width 137 height 21
click at [281, 51] on span "Inventar" at bounding box center [296, 48] width 31 height 10
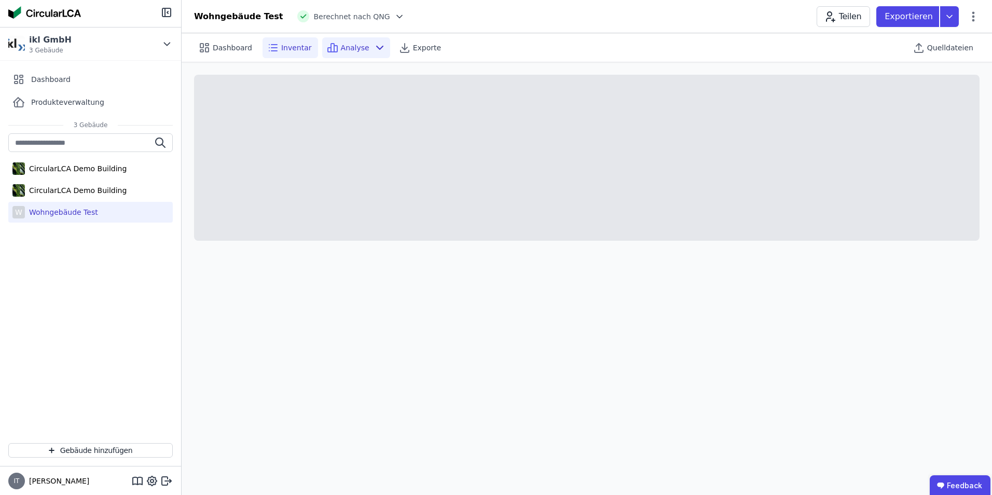
click at [349, 51] on span "Analyse" at bounding box center [355, 48] width 29 height 10
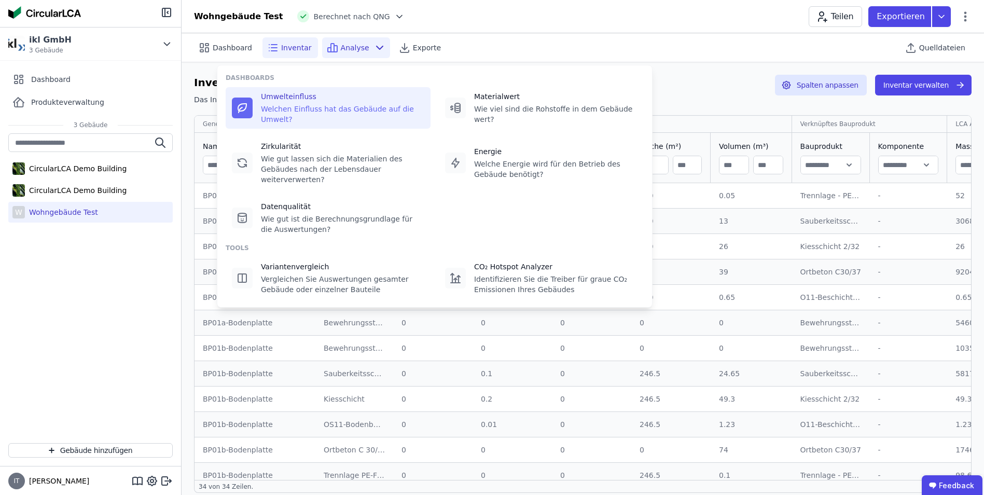
click at [288, 99] on div "Umwelteinfluss" at bounding box center [342, 96] width 163 height 10
